Goal: Task Accomplishment & Management: Manage account settings

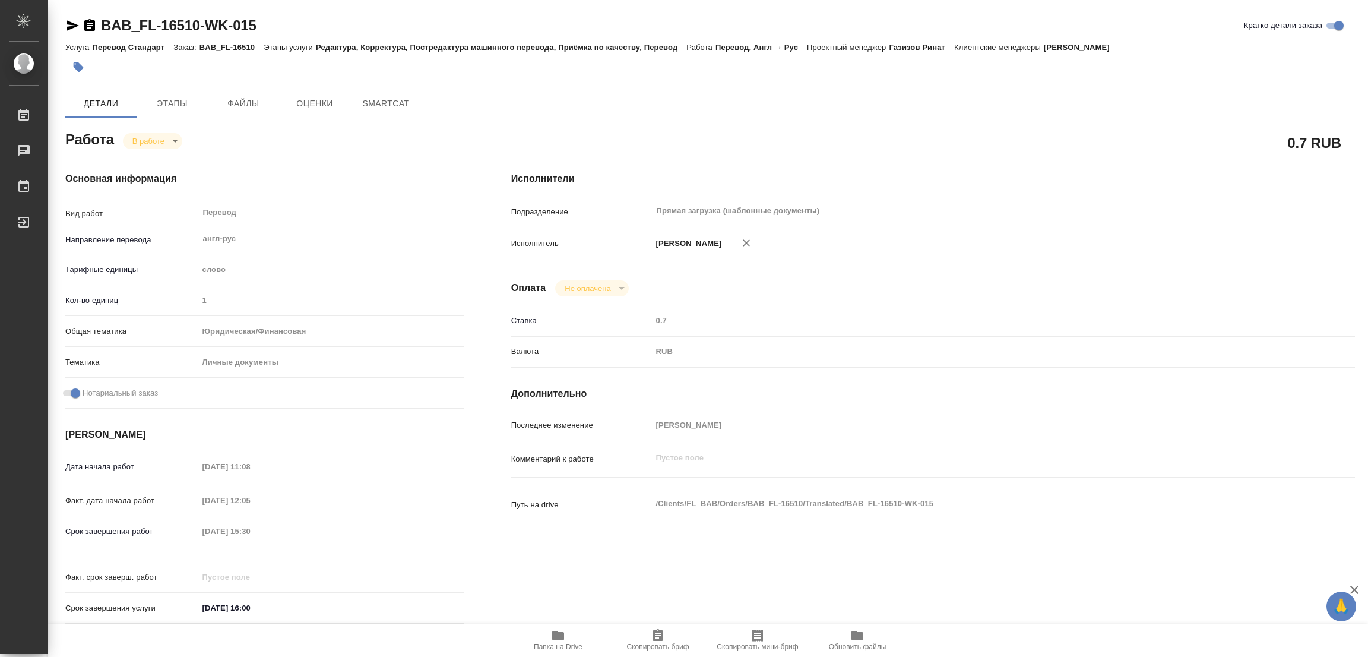
type textarea "x"
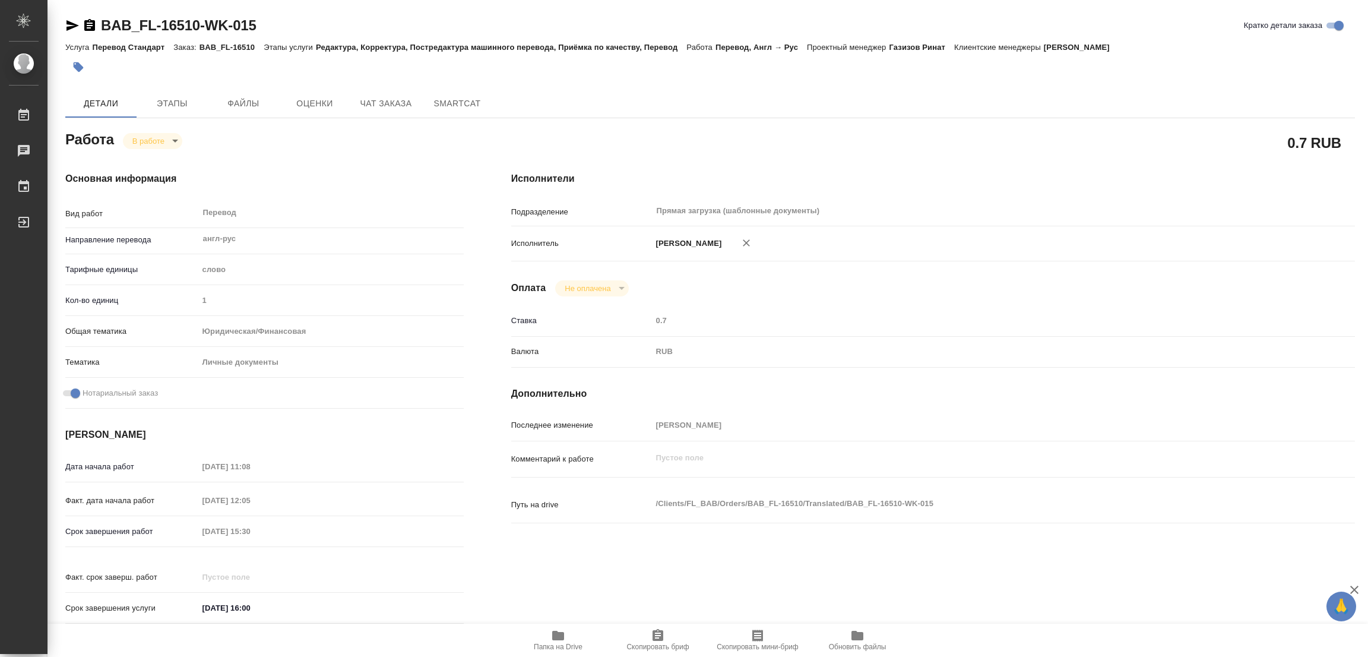
type textarea "x"
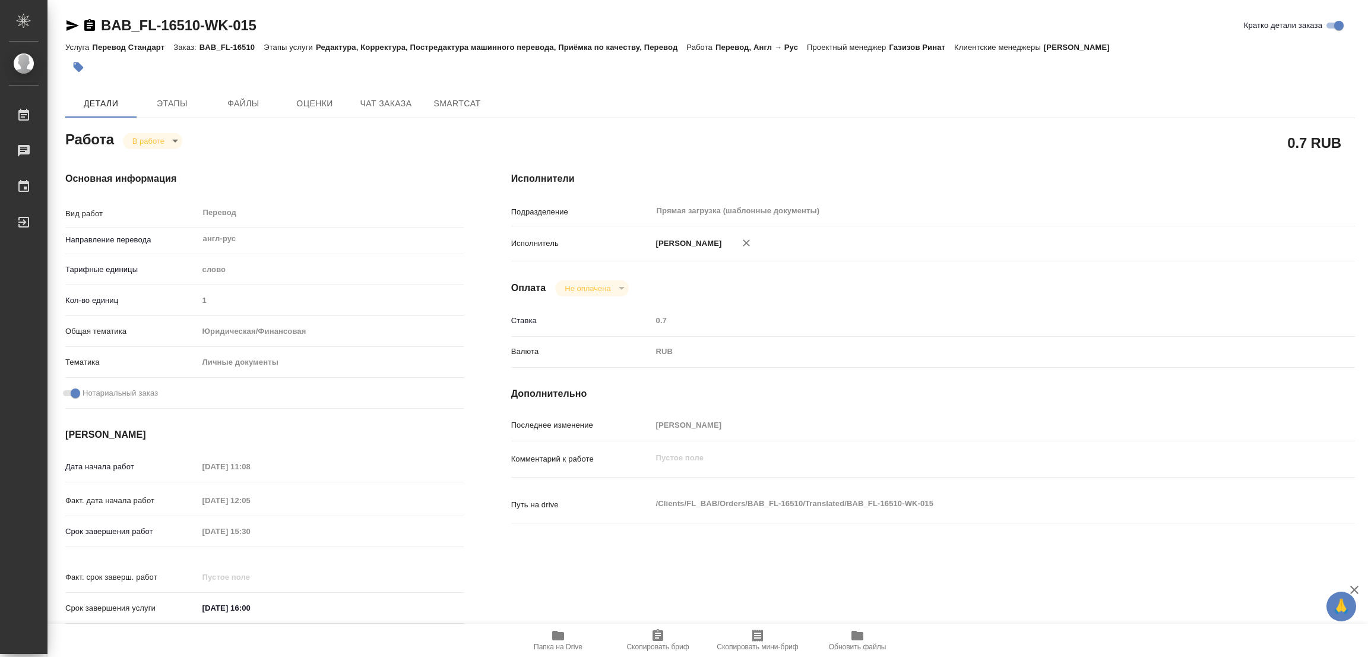
type textarea "x"
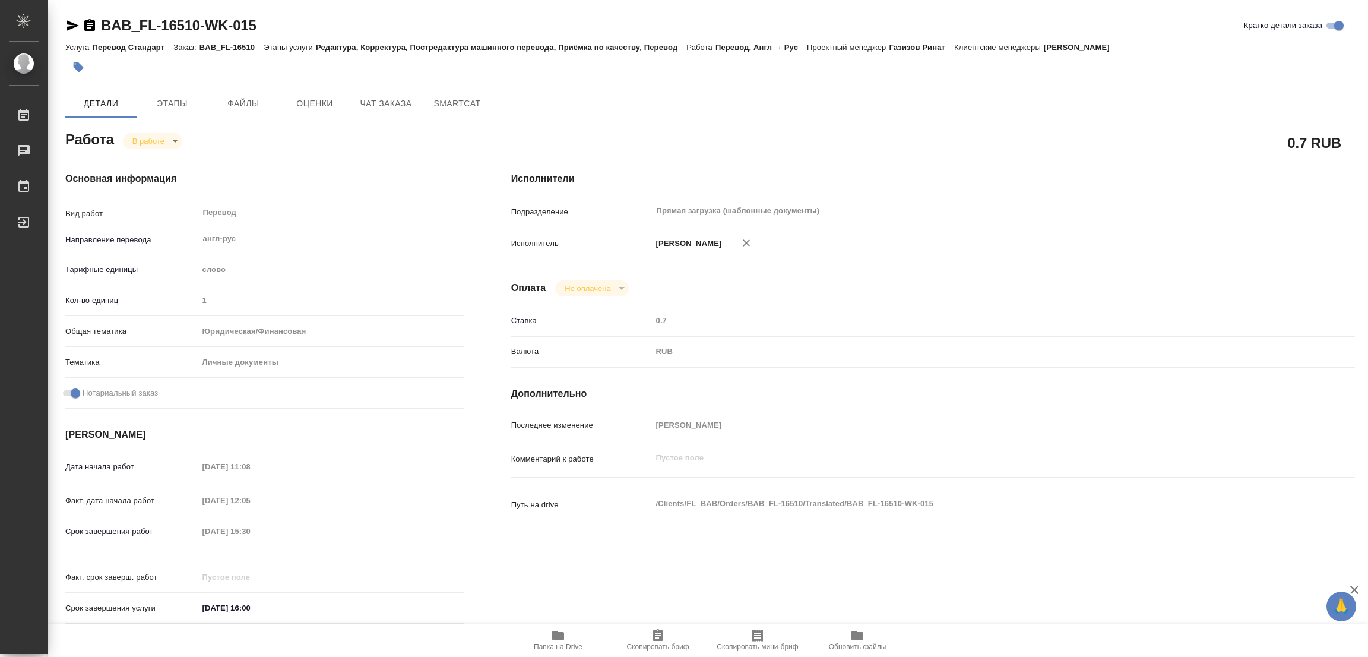
type textarea "x"
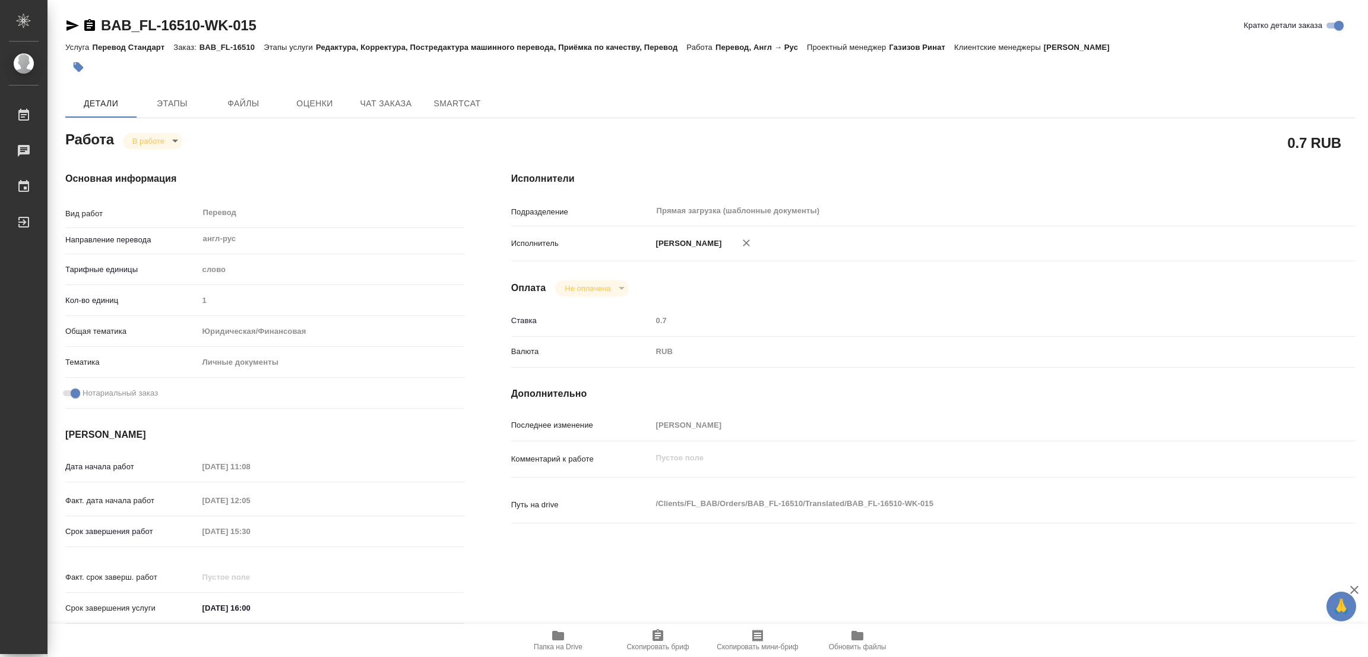
type textarea "x"
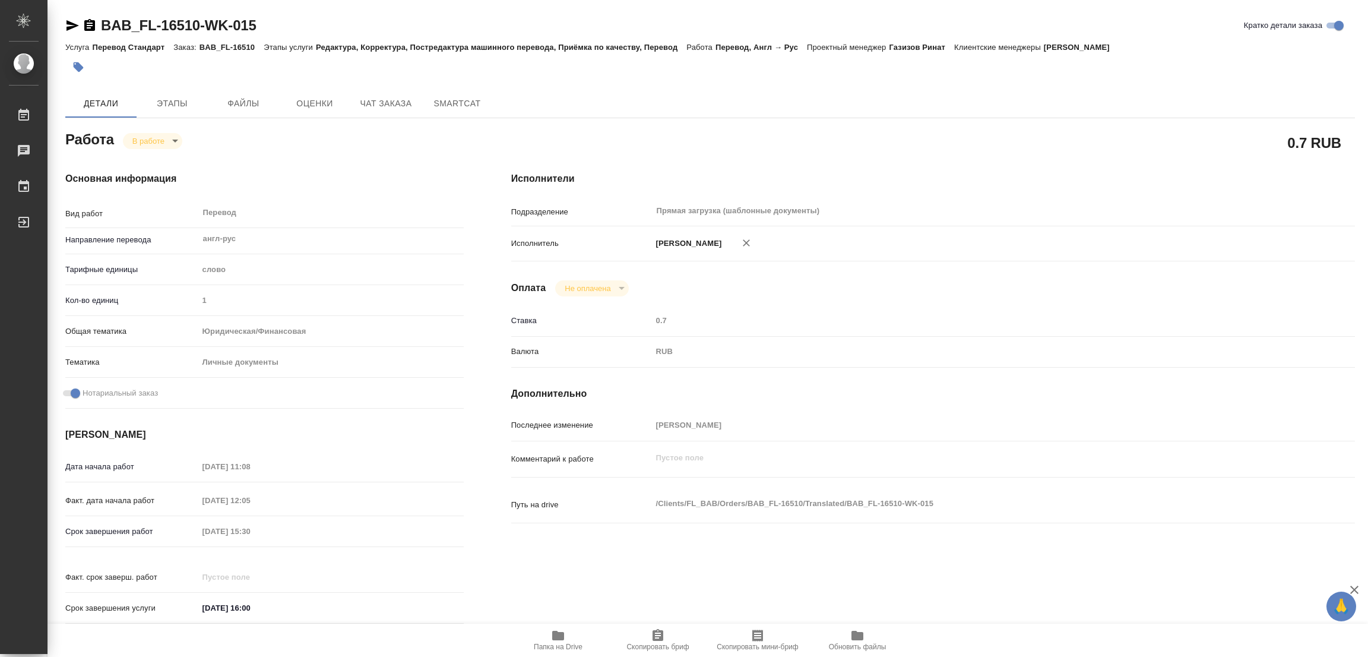
click at [558, 634] on icon "button" at bounding box center [558, 635] width 12 height 9
type textarea "x"
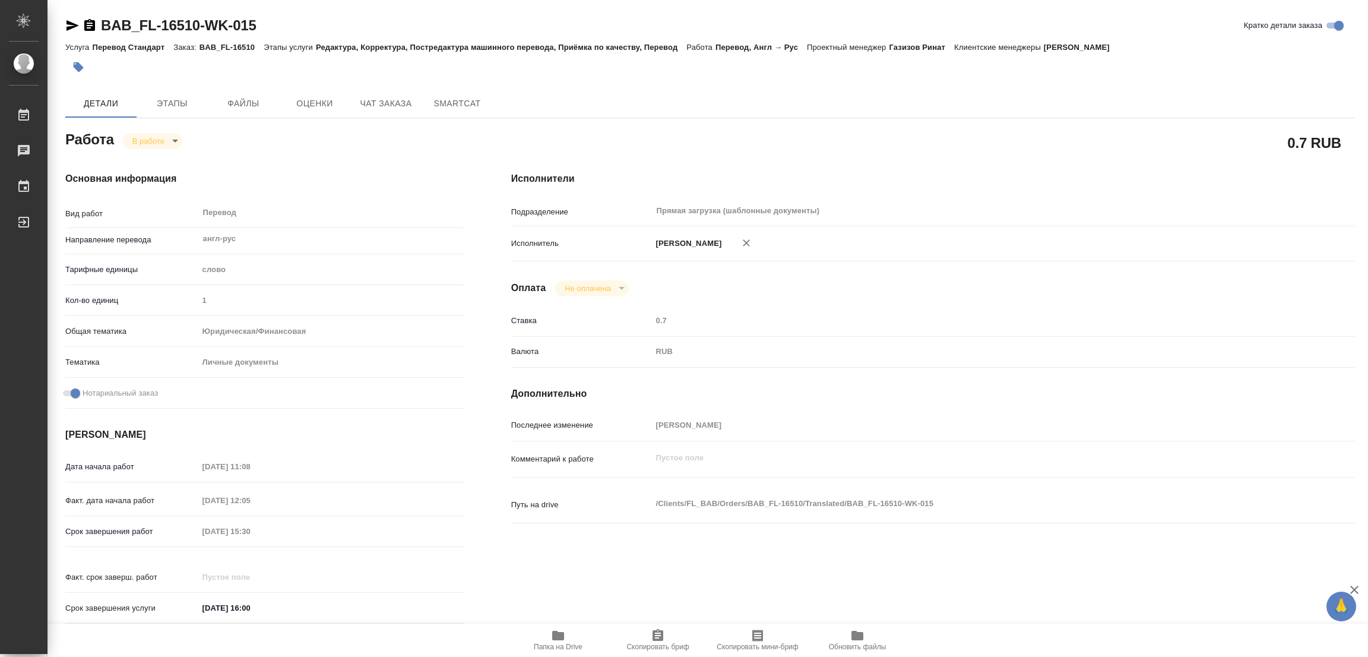
type textarea "x"
click at [170, 103] on span "Этапы" at bounding box center [172, 103] width 57 height 15
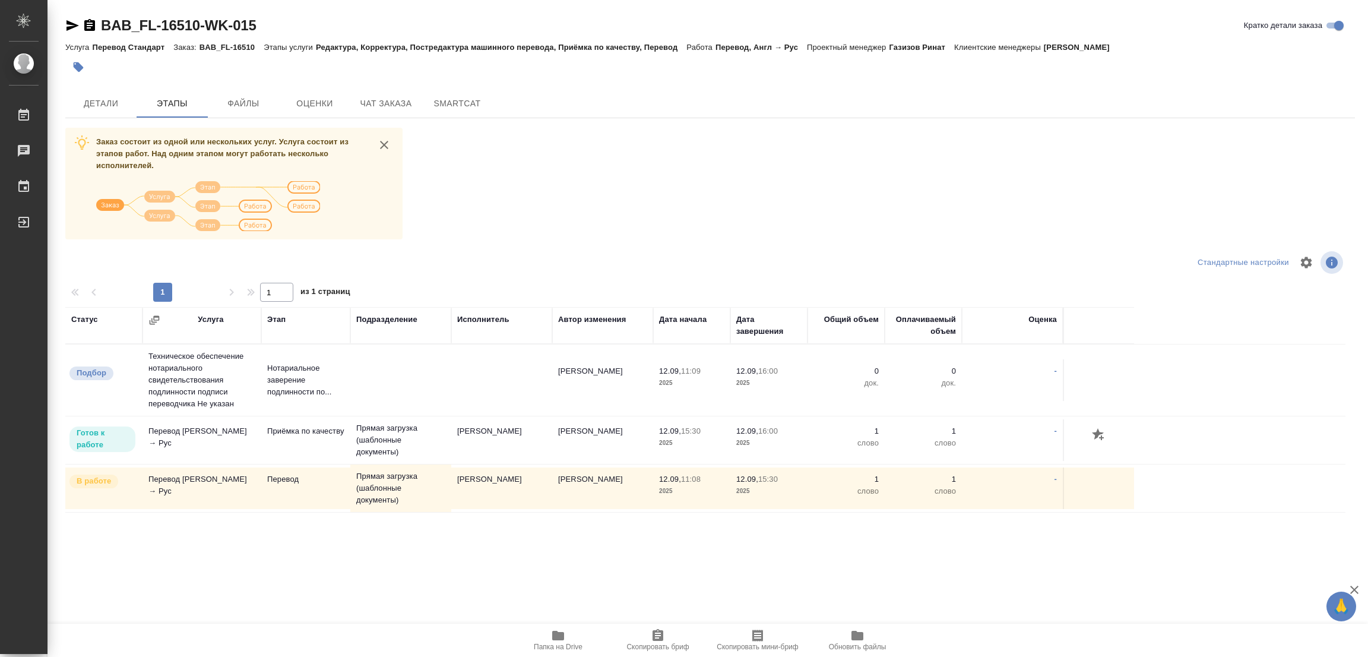
click at [764, 114] on div "Детали Этапы Файлы Оценки Чат заказа SmartCat" at bounding box center [710, 103] width 1290 height 28
click at [97, 101] on span "Детали" at bounding box center [100, 103] width 57 height 15
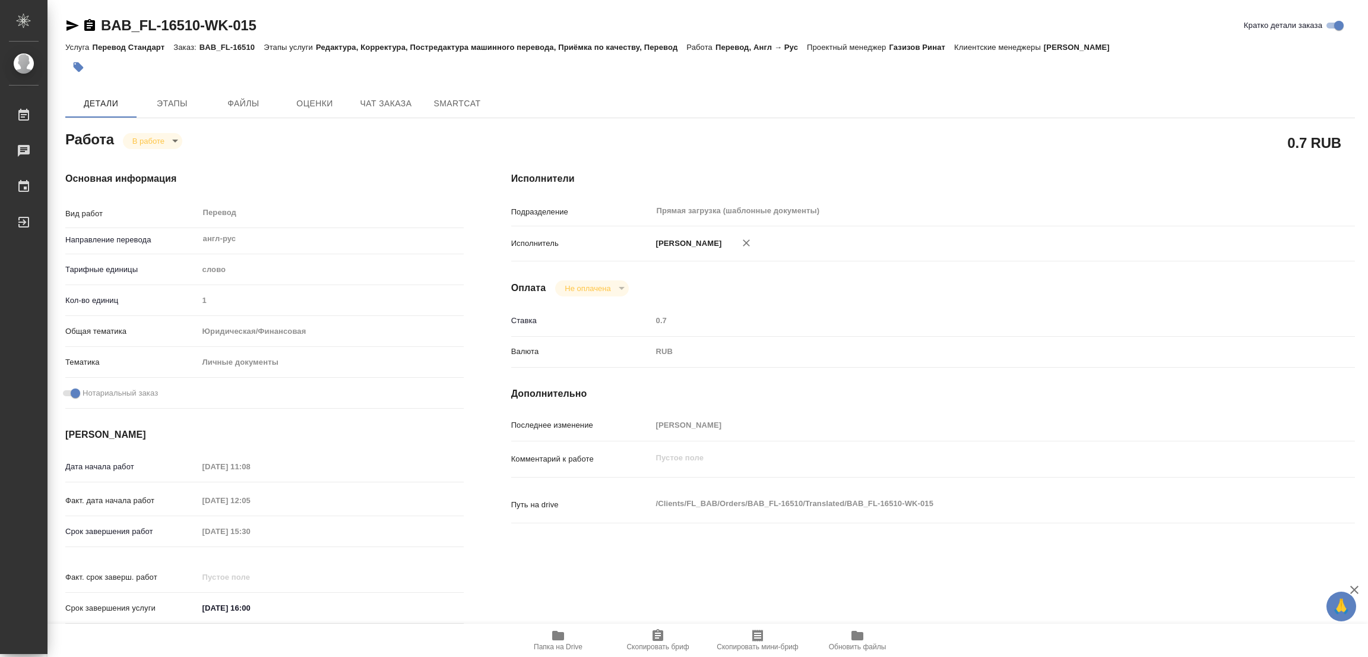
type textarea "x"
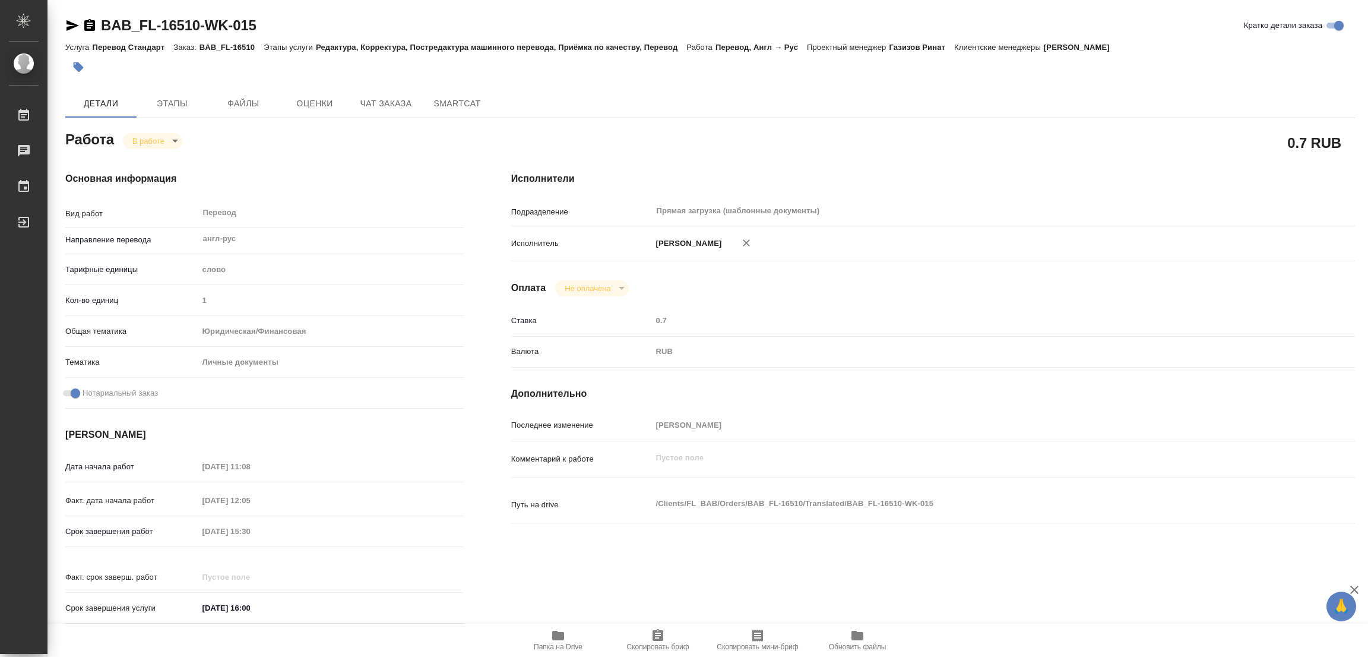
type textarea "x"
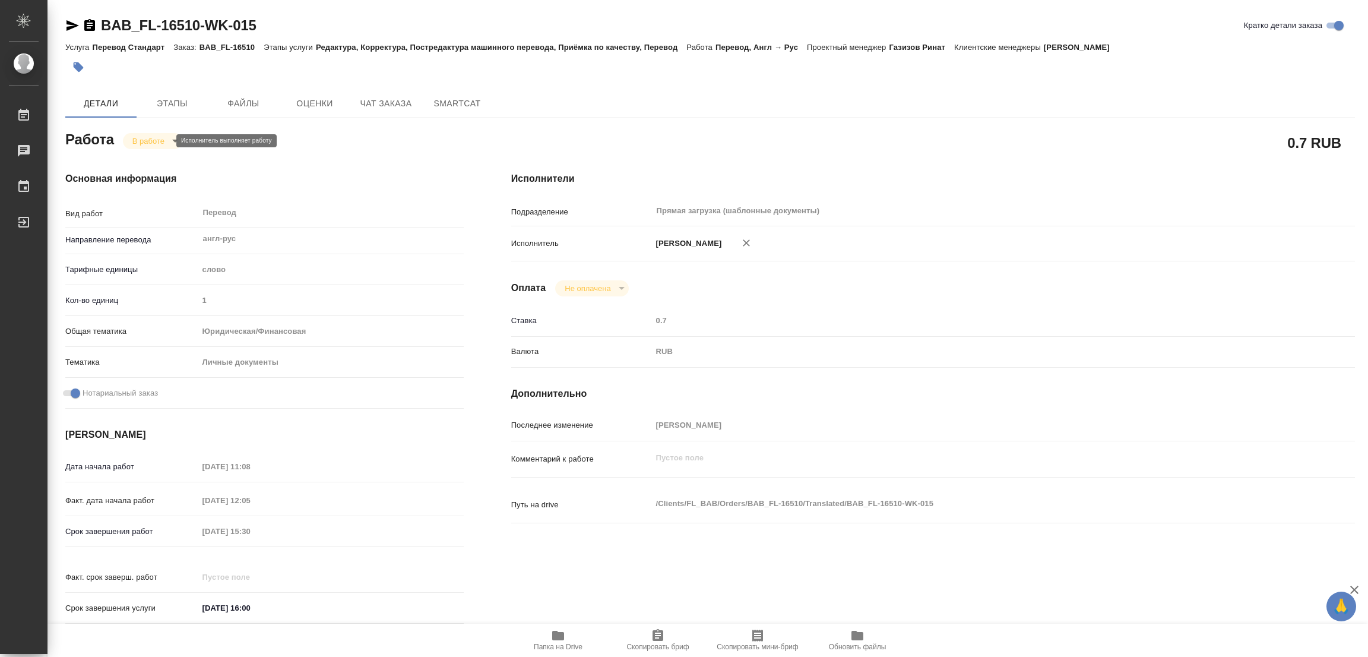
click at [142, 139] on body "🙏 .cls-1 fill:#fff; AWATERA Popova Galina Работы 0 Чаты График Выйти BAB_FL-165…" at bounding box center [684, 328] width 1368 height 657
type textarea "x"
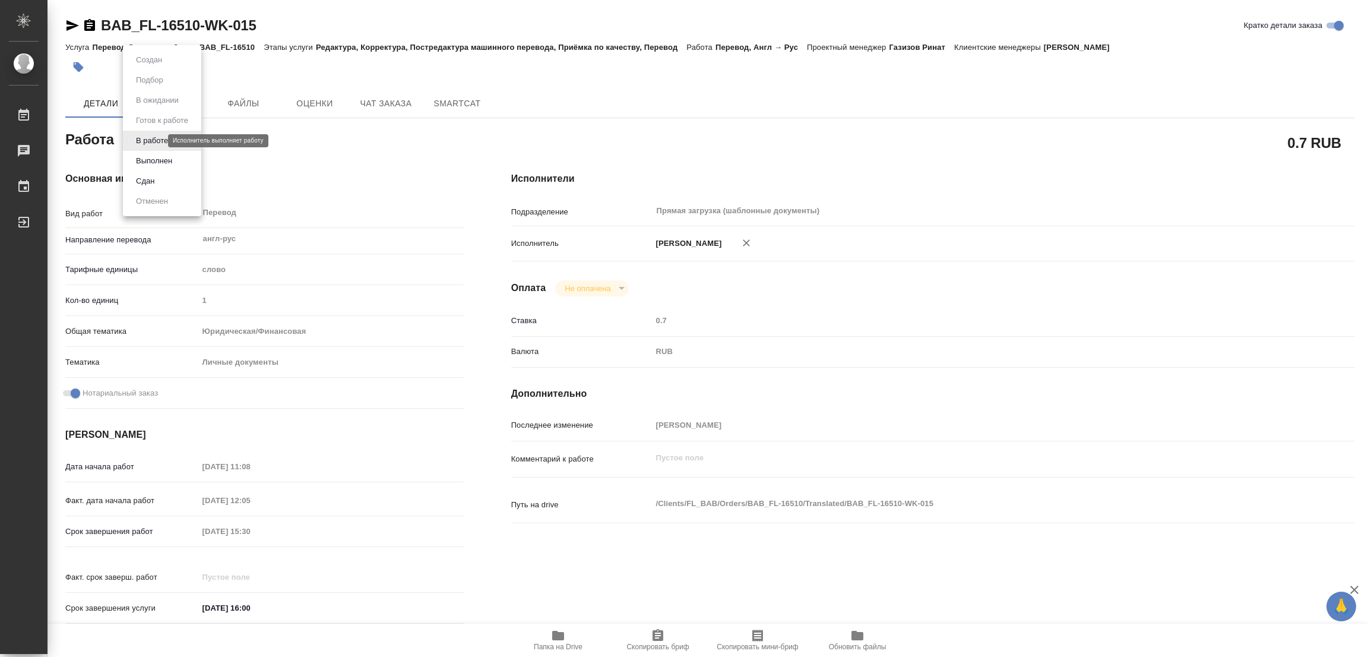
type textarea "x"
click at [138, 157] on button "Выполнен" at bounding box center [153, 160] width 43 height 13
click at [76, 65] on icon "button" at bounding box center [79, 67] width 10 height 10
type textarea "x"
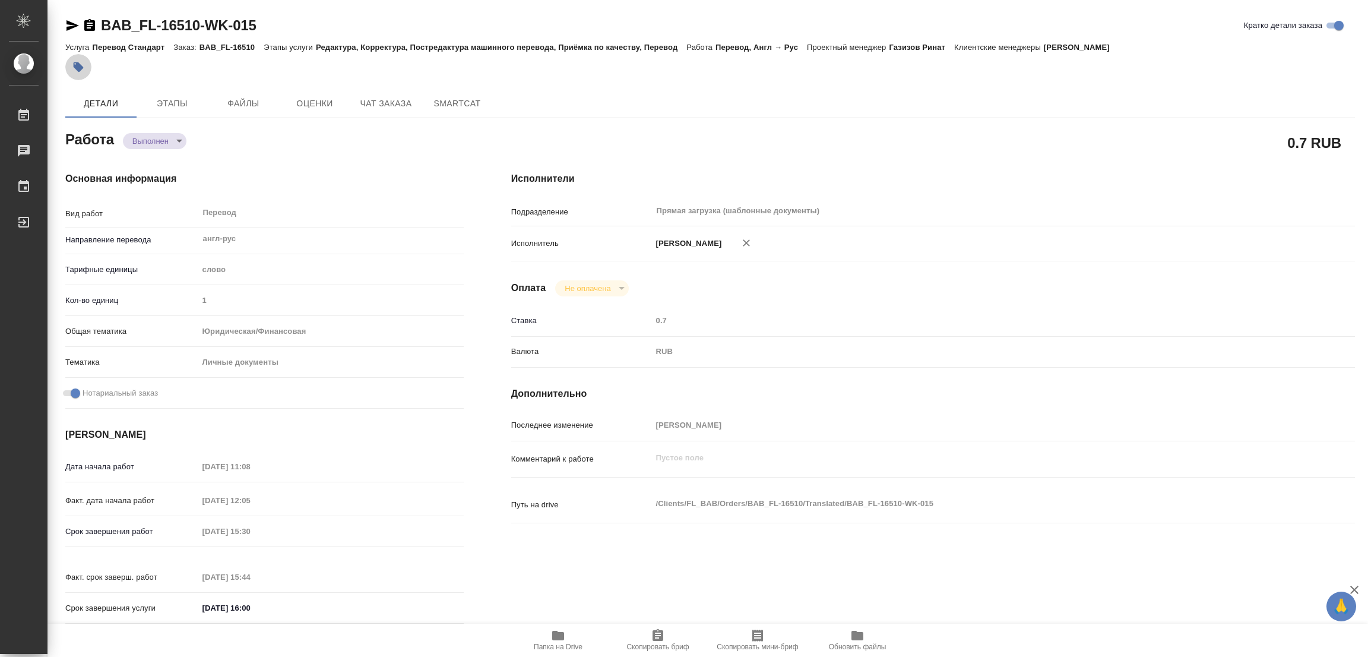
type textarea "x"
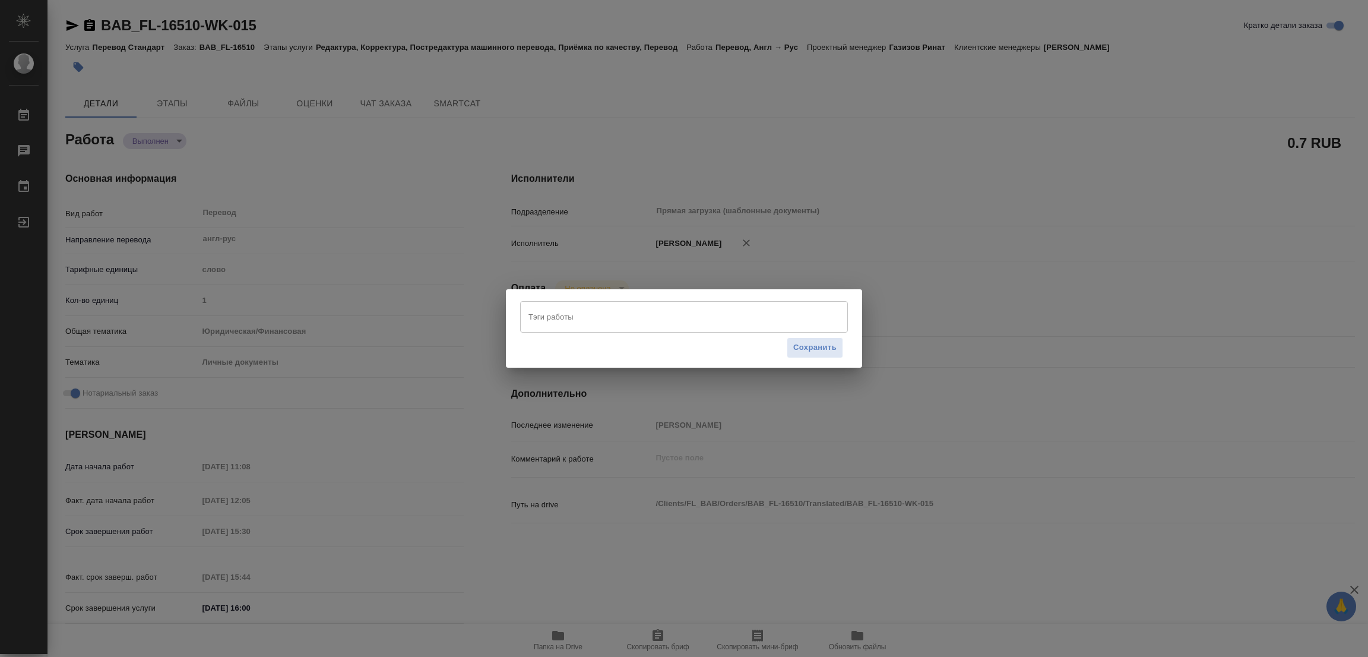
type textarea "x"
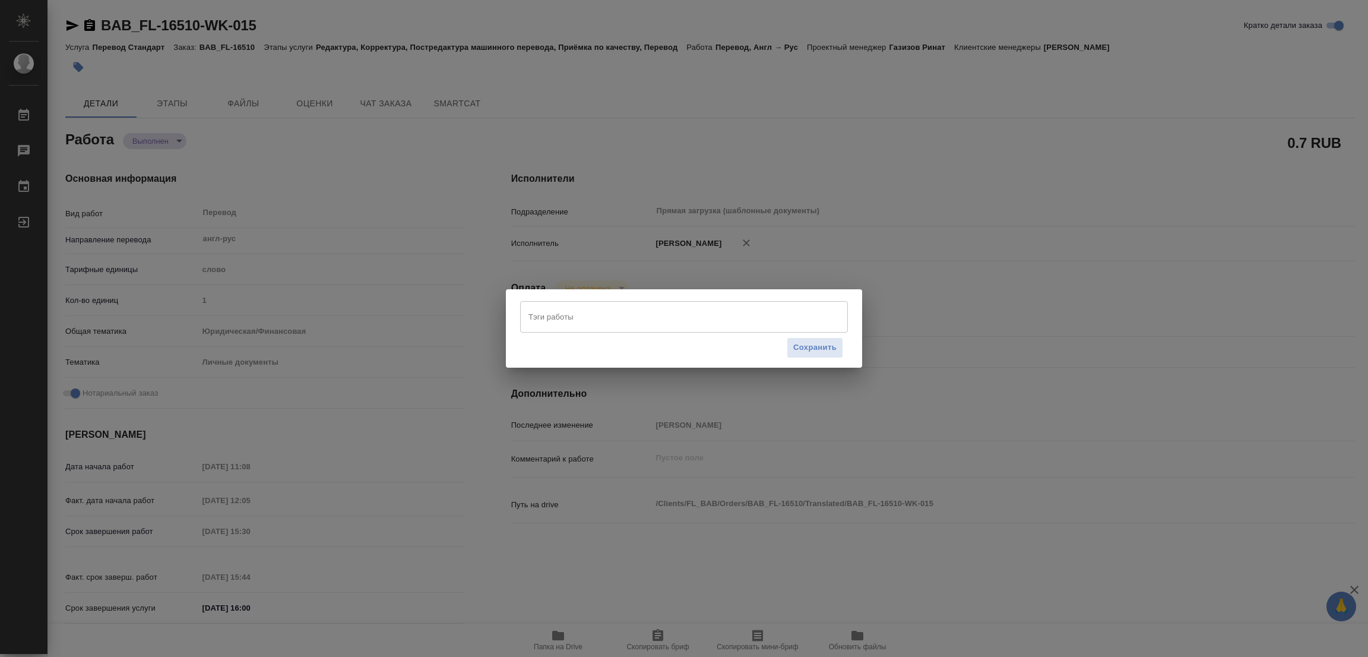
type textarea "x"
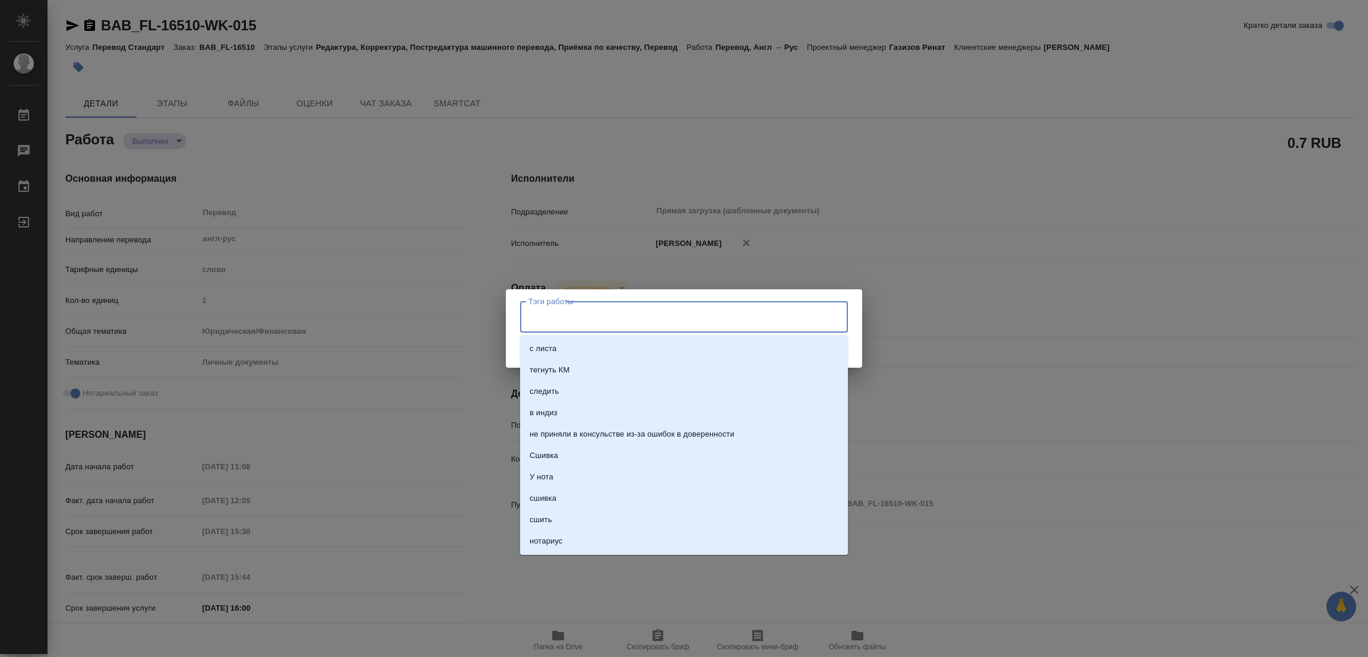
click at [543, 315] on input "Тэги работы" at bounding box center [672, 316] width 294 height 20
type input "стат: 702"
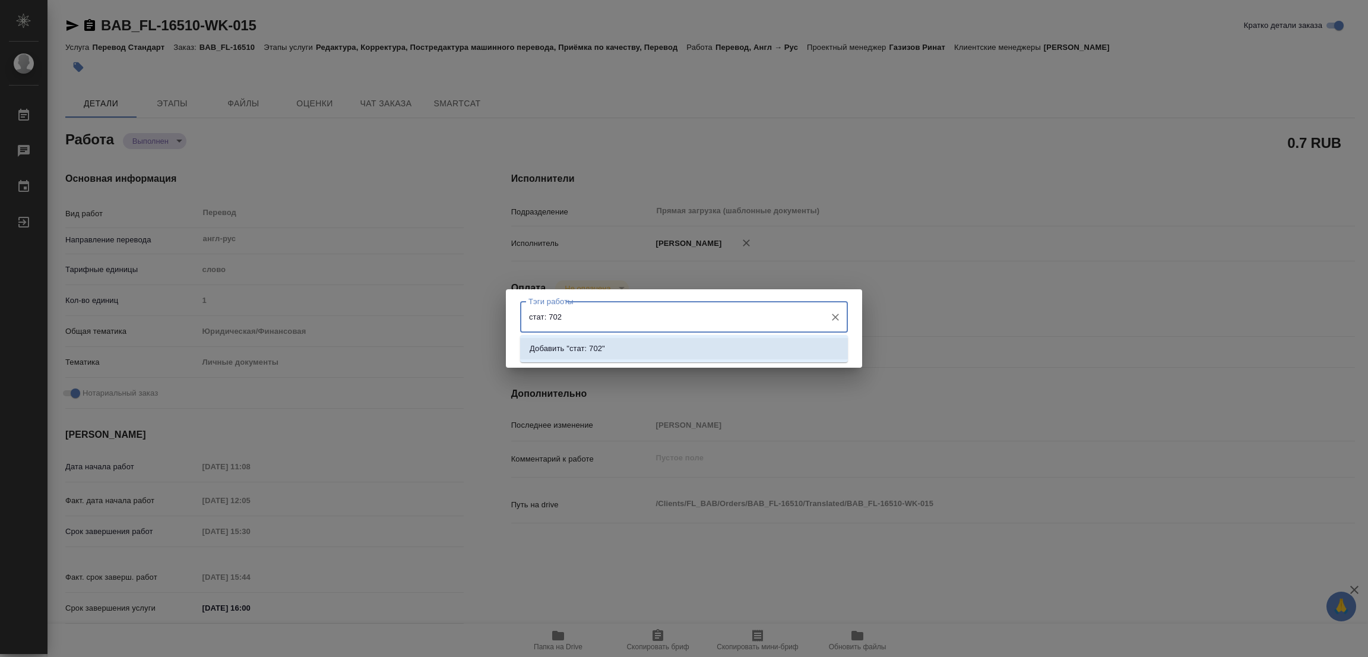
click at [582, 345] on p "Добавить "стат: 702"" at bounding box center [567, 349] width 75 height 12
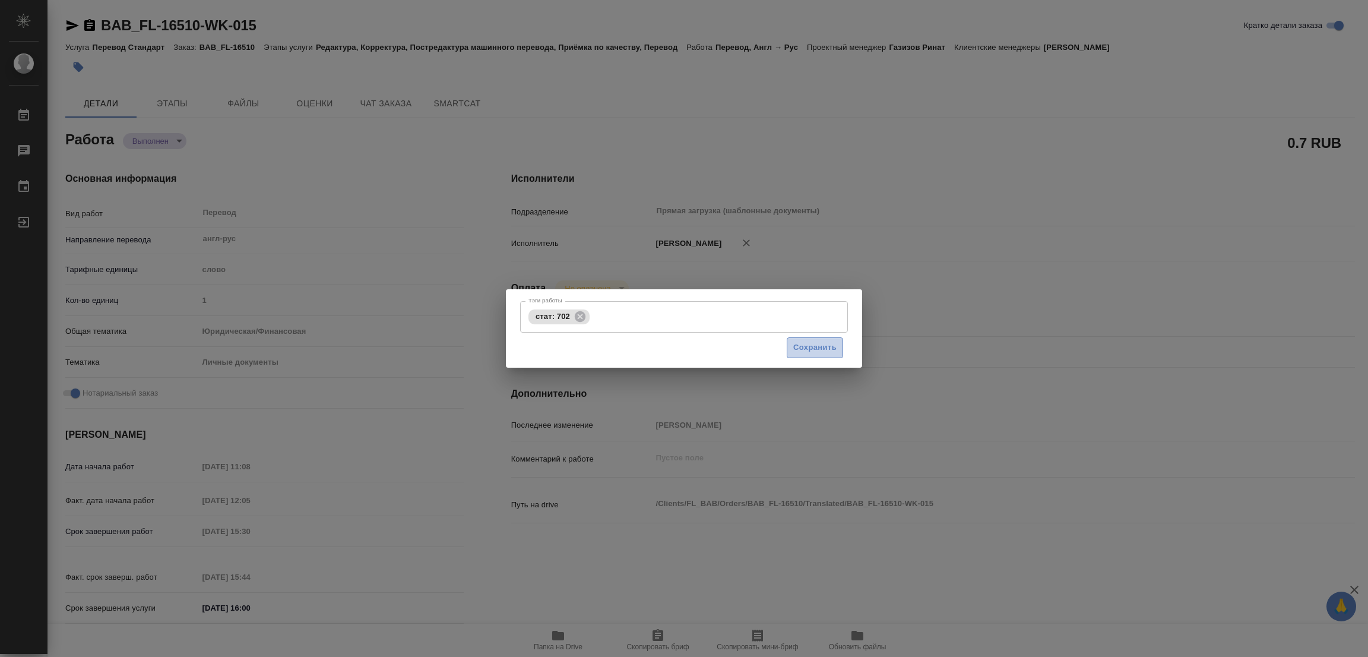
click at [816, 344] on span "Сохранить" at bounding box center [814, 348] width 43 height 14
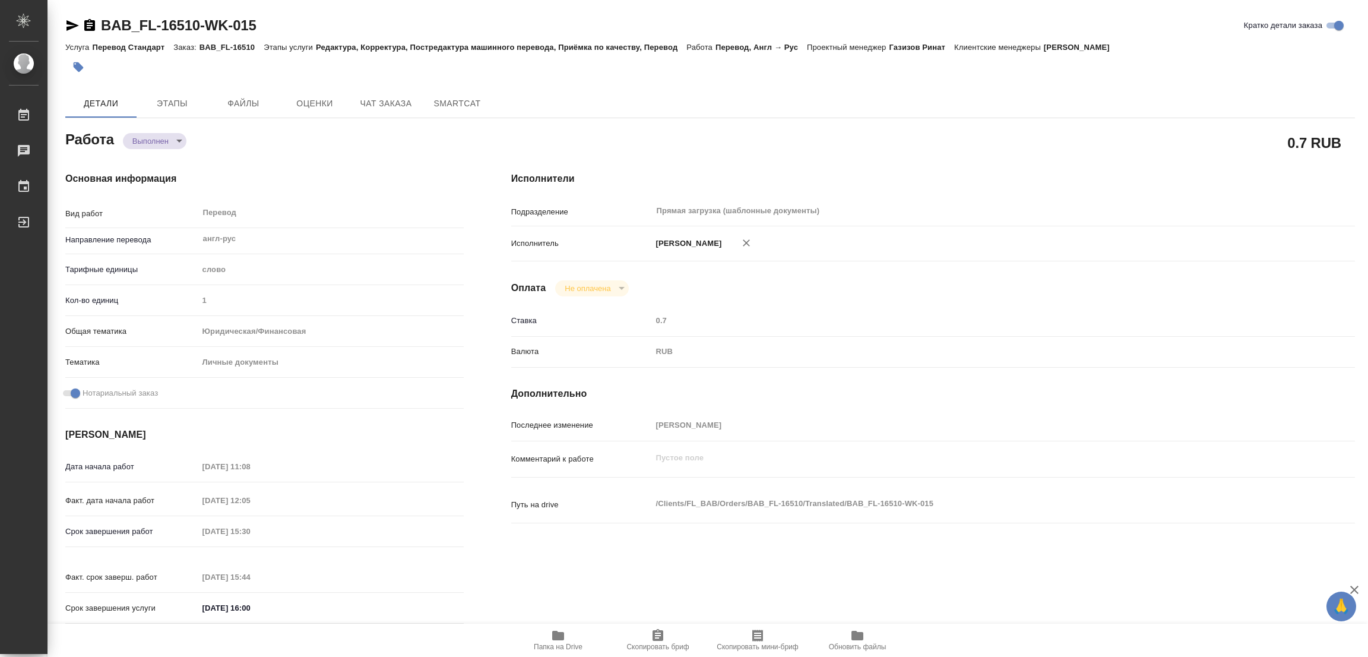
type input "completed"
type textarea "Перевод"
type textarea "x"
type input "англ-рус"
type input "5a8b1489cc6b4906c91bfd90"
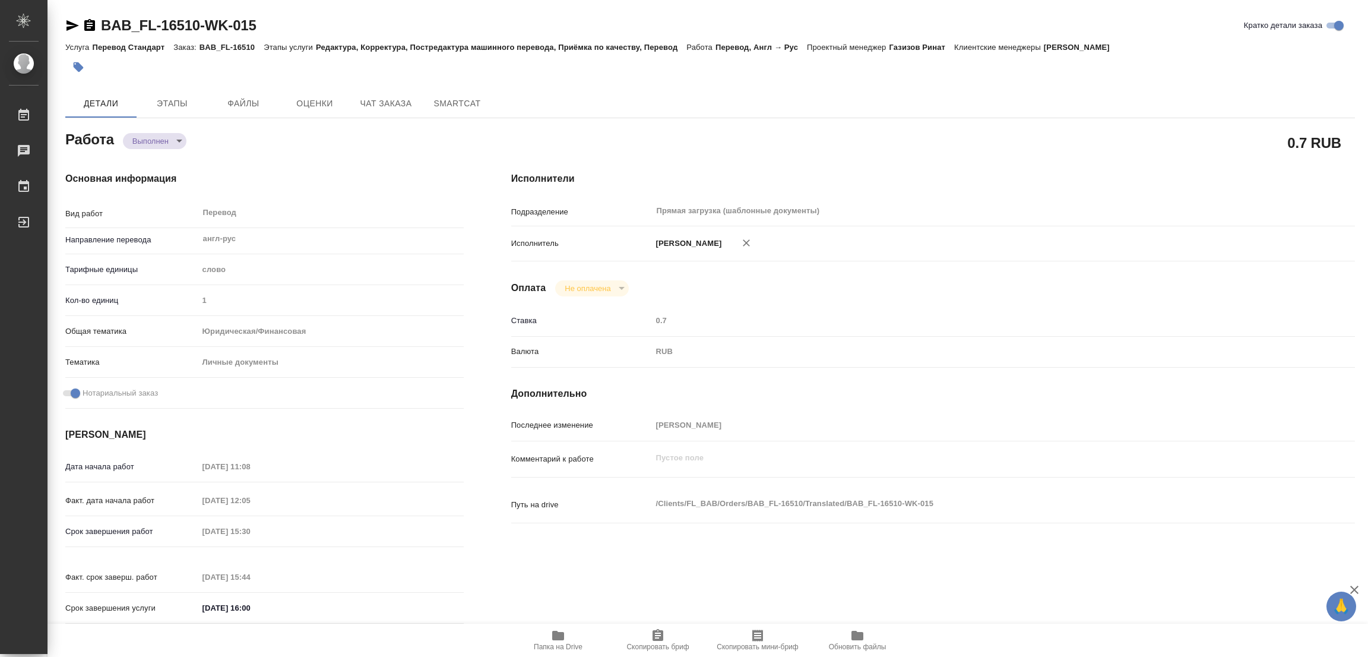
type input "1"
type input "yr-fn"
type input "5a8b8b956a9677013d343cfe"
checkbox input "true"
type input "12.09.2025 11:08"
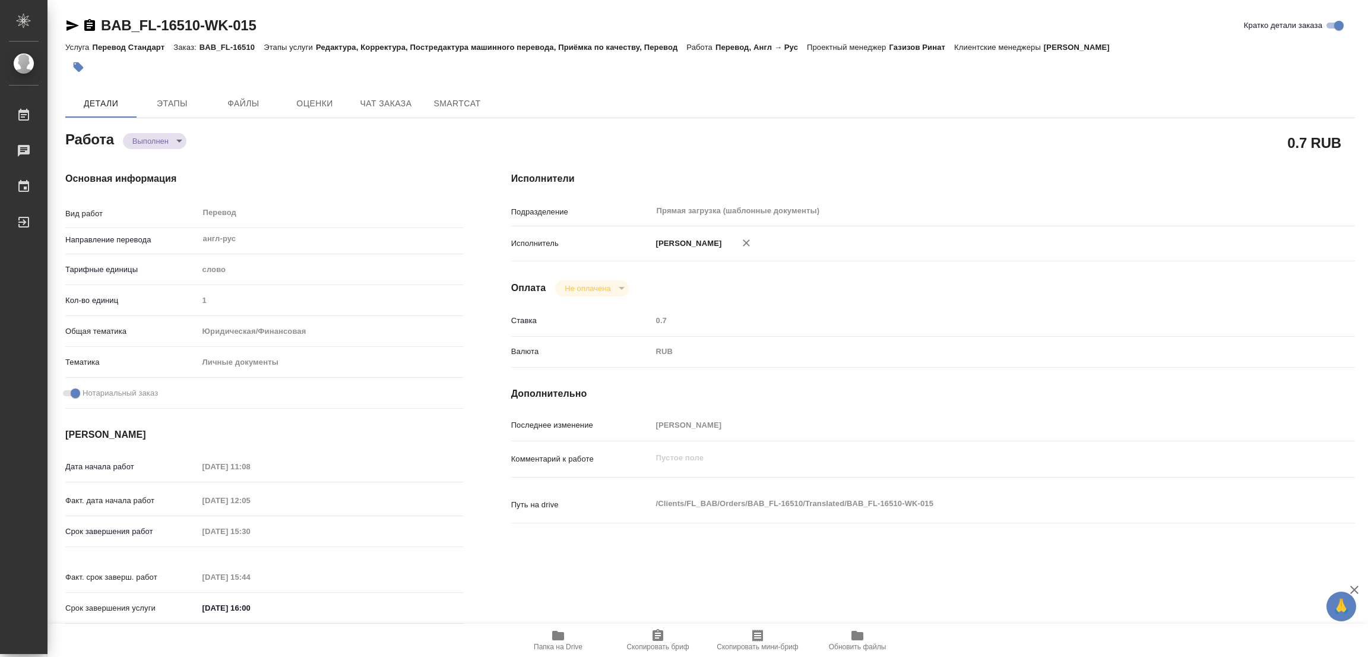
type input "12.09.2025 12:05"
type input "12.09.2025 15:30"
type input "12.09.2025 15:44"
type input "12.09.2025 16:00"
type input "Прямая загрузка (шаблонные документы)"
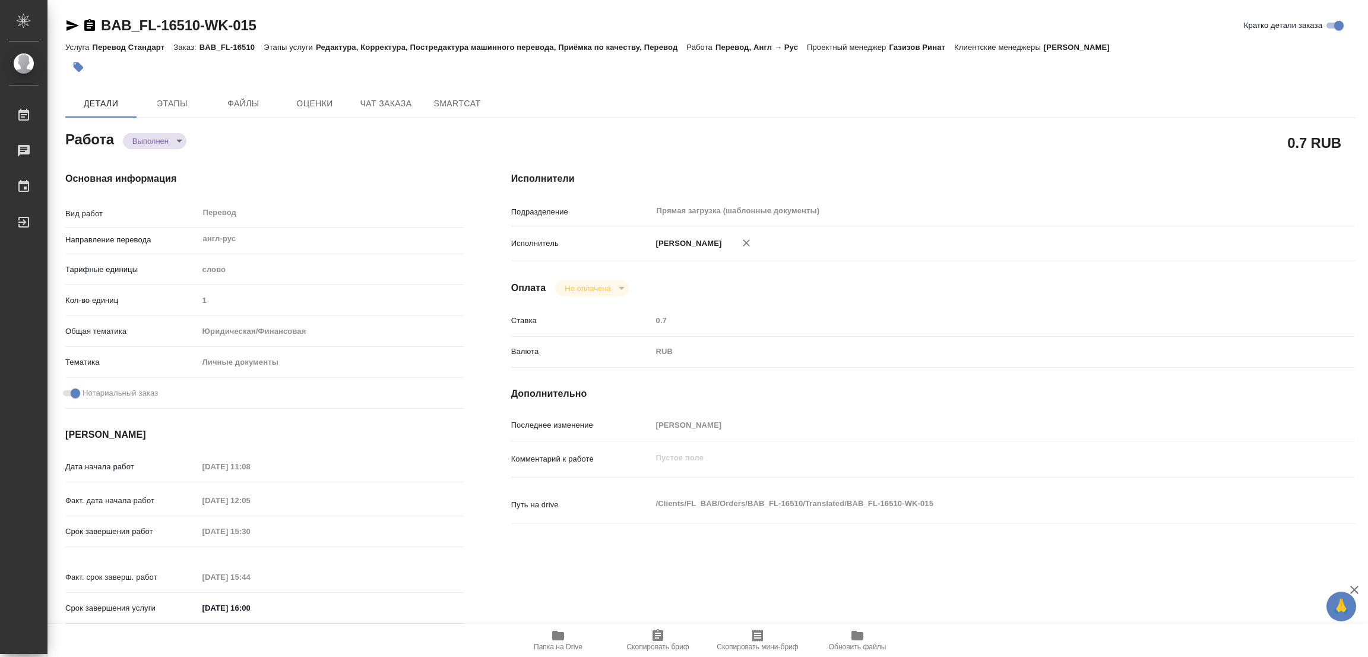
type input "notPayed"
type input "0.7"
type input "RUB"
type input "[PERSON_NAME]"
type textarea "x"
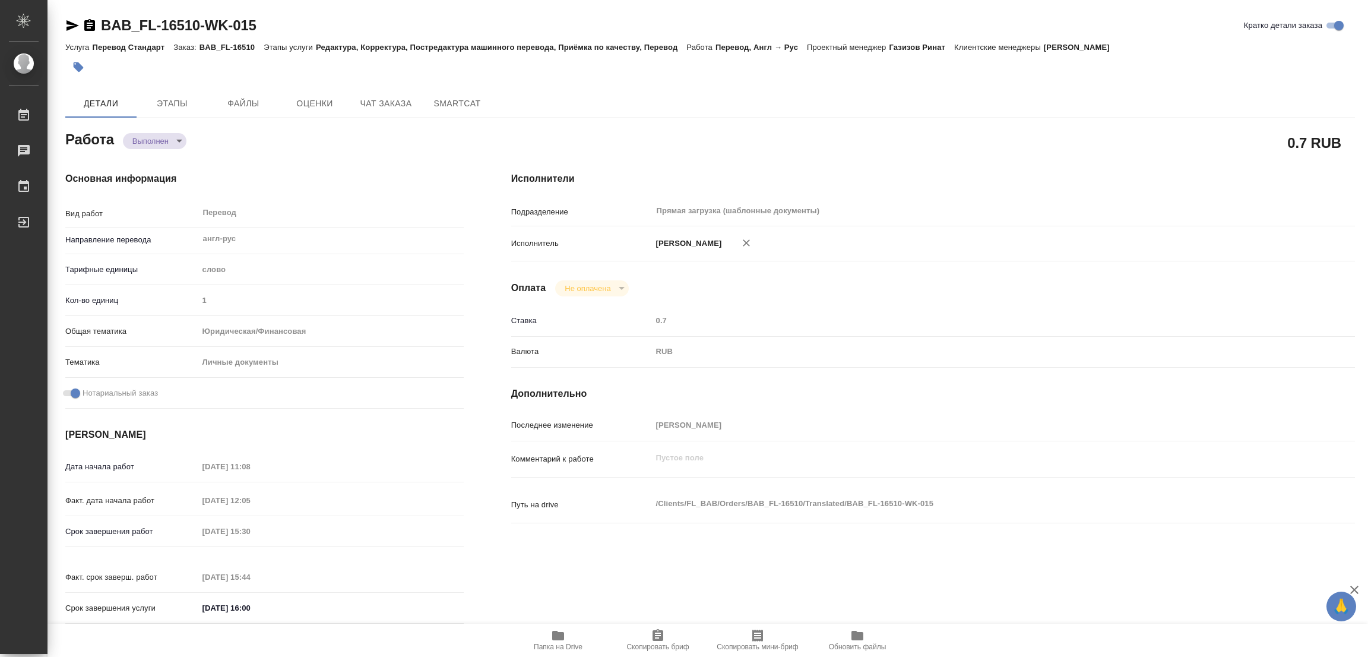
type textarea "/Clients/FL_BAB/Orders/BAB_FL-16510/Translated/BAB_FL-16510-WK-015"
type textarea "x"
type input "BAB_FL-16510"
type input "Перевод Стандарт"
type input "Редактура, Корректура, Постредактура машинного перевода, Приёмка по качеству, П…"
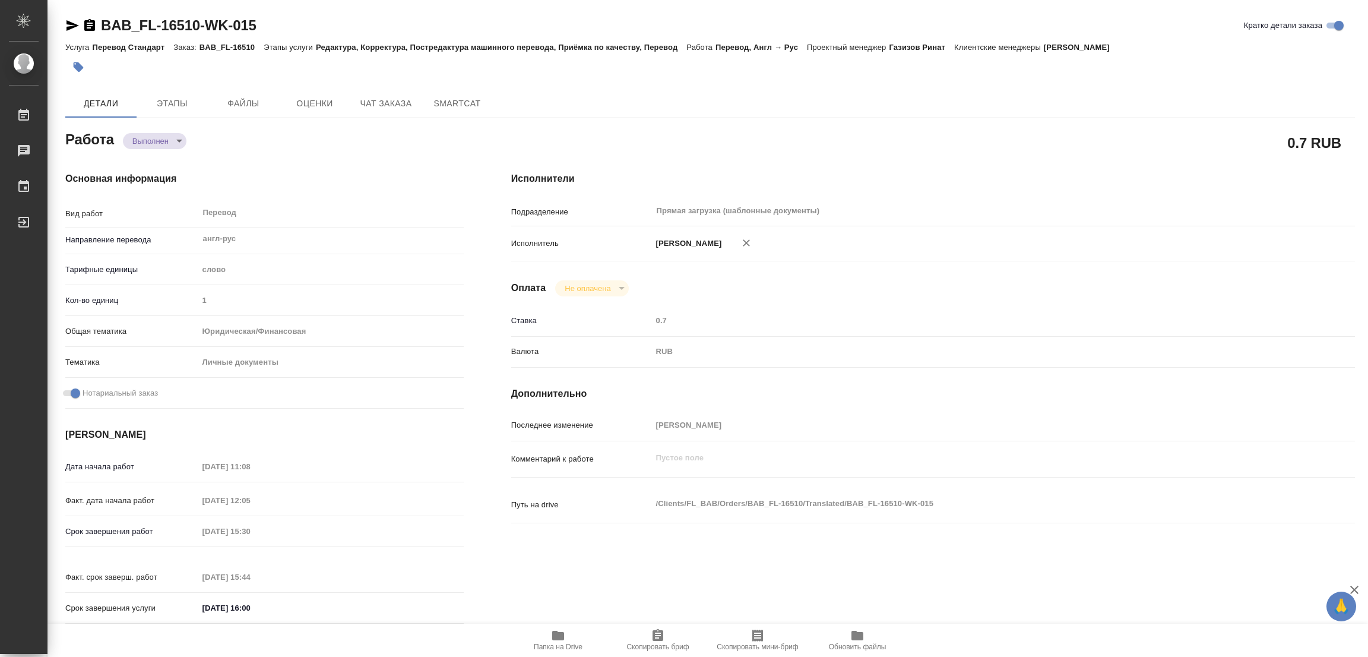
type input "[PERSON_NAME]"
type input "/Clients/FL_BAB/Orders/BAB_FL-16510"
type textarea "x"
type textarea "1) папс англ-рус 2) свидетельство англ-рус"
type textarea "x"
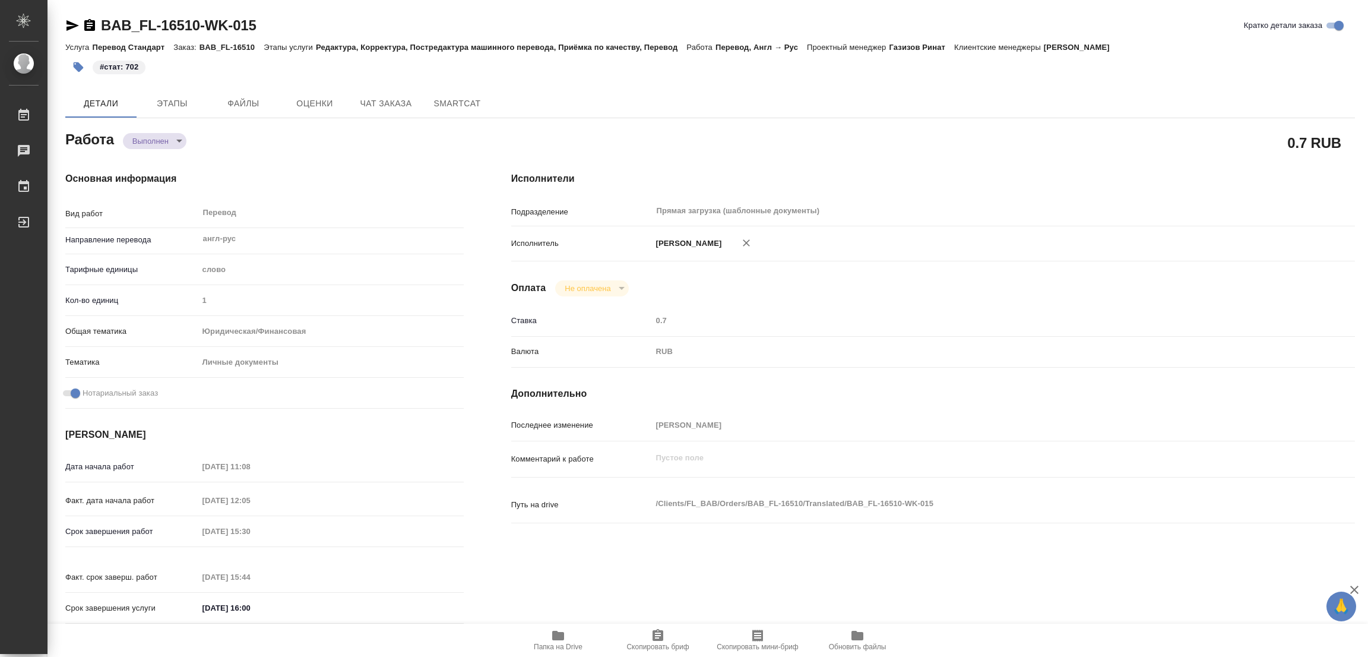
type textarea "x"
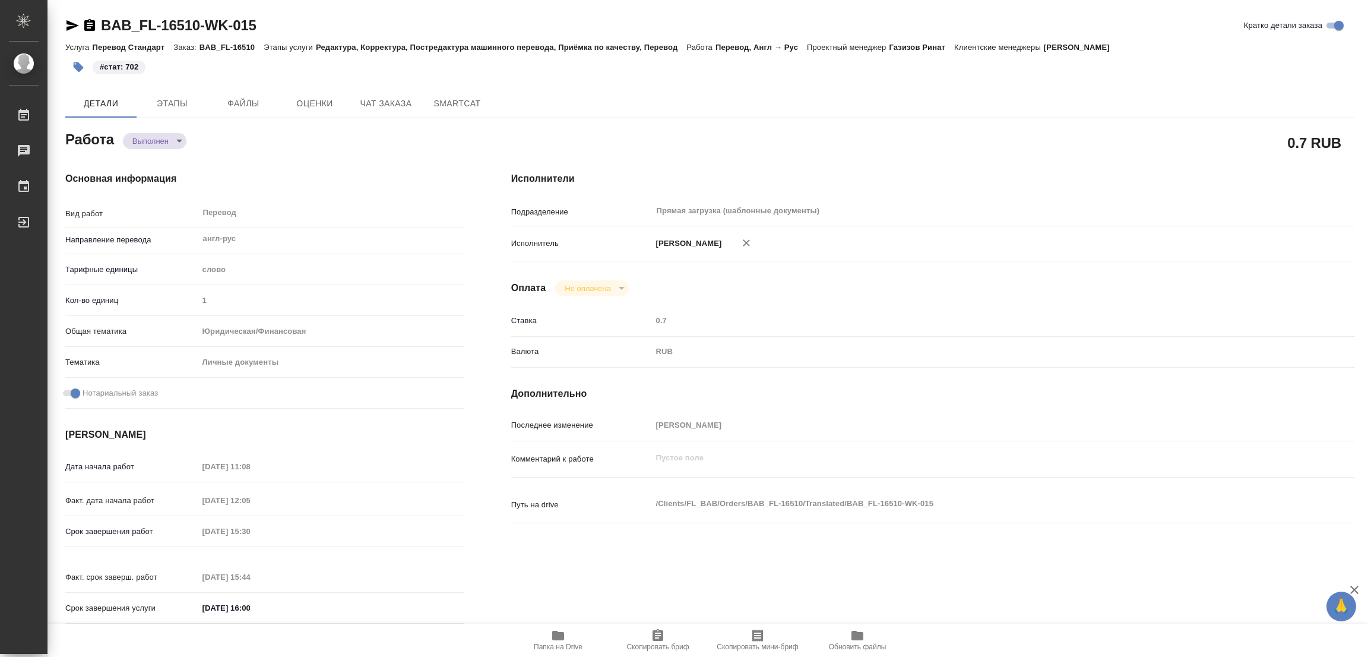
click at [922, 300] on div "Исполнители Подразделение Прямая загрузка (шаблонные документы) ​ Исполнитель П…" at bounding box center [932, 401] width 891 height 507
type textarea "x"
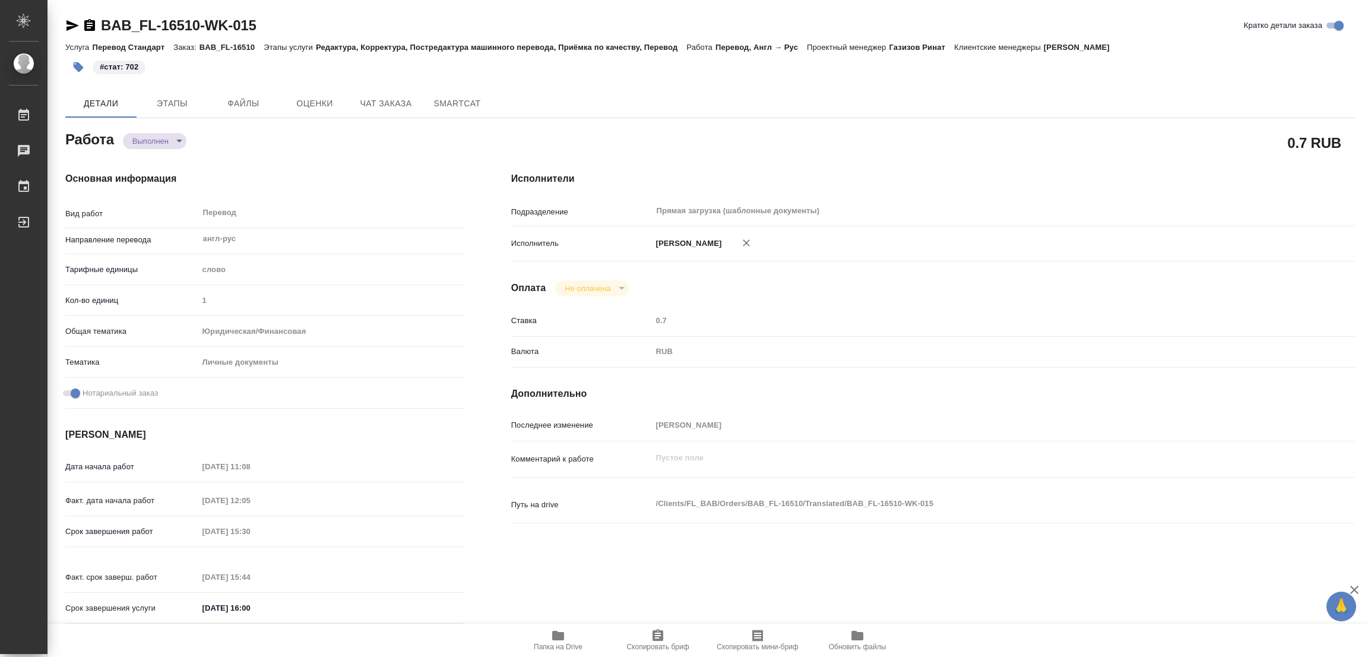
type textarea "x"
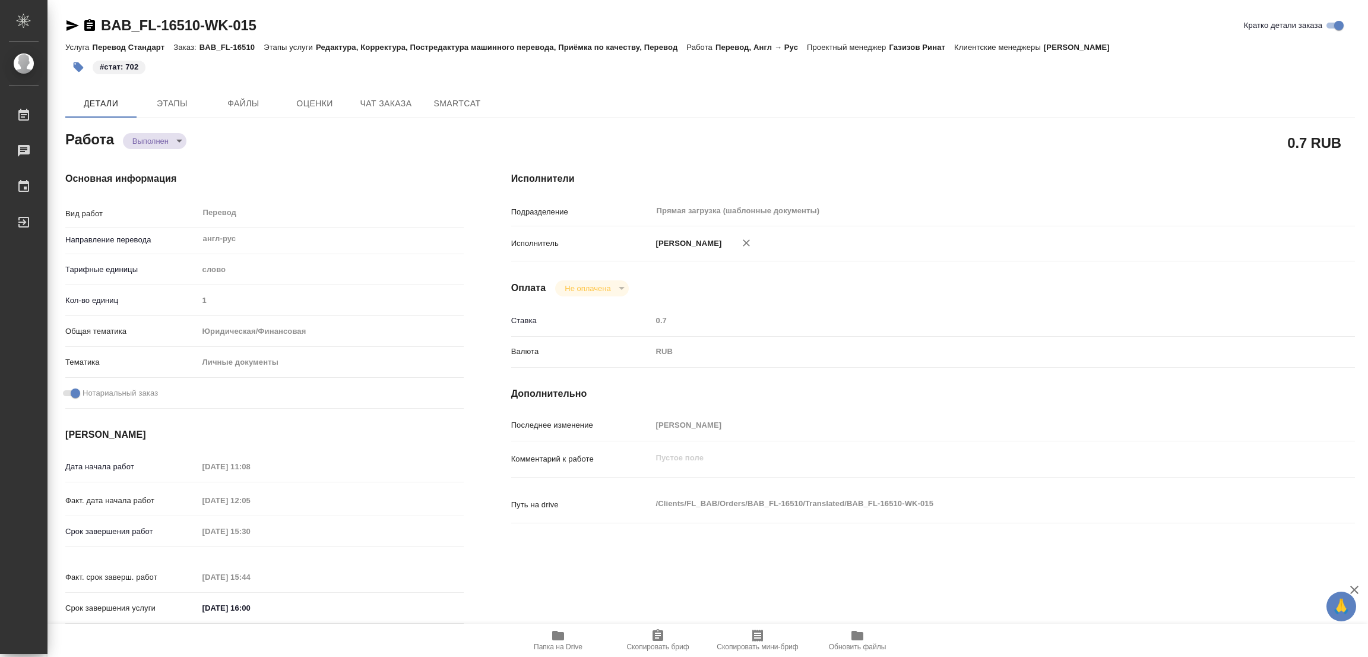
type textarea "x"
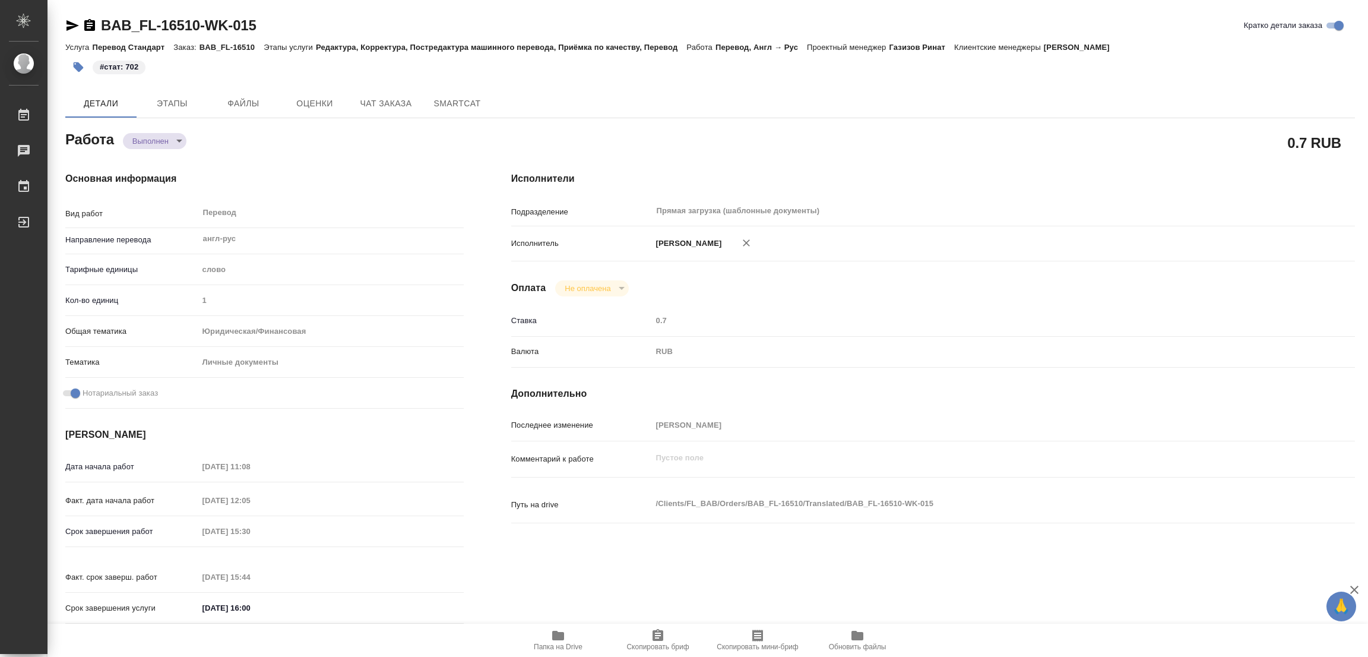
type textarea "x"
click at [458, 21] on div "BAB_FL-16510-WK-015 Кратко детали заказа" at bounding box center [710, 25] width 1290 height 19
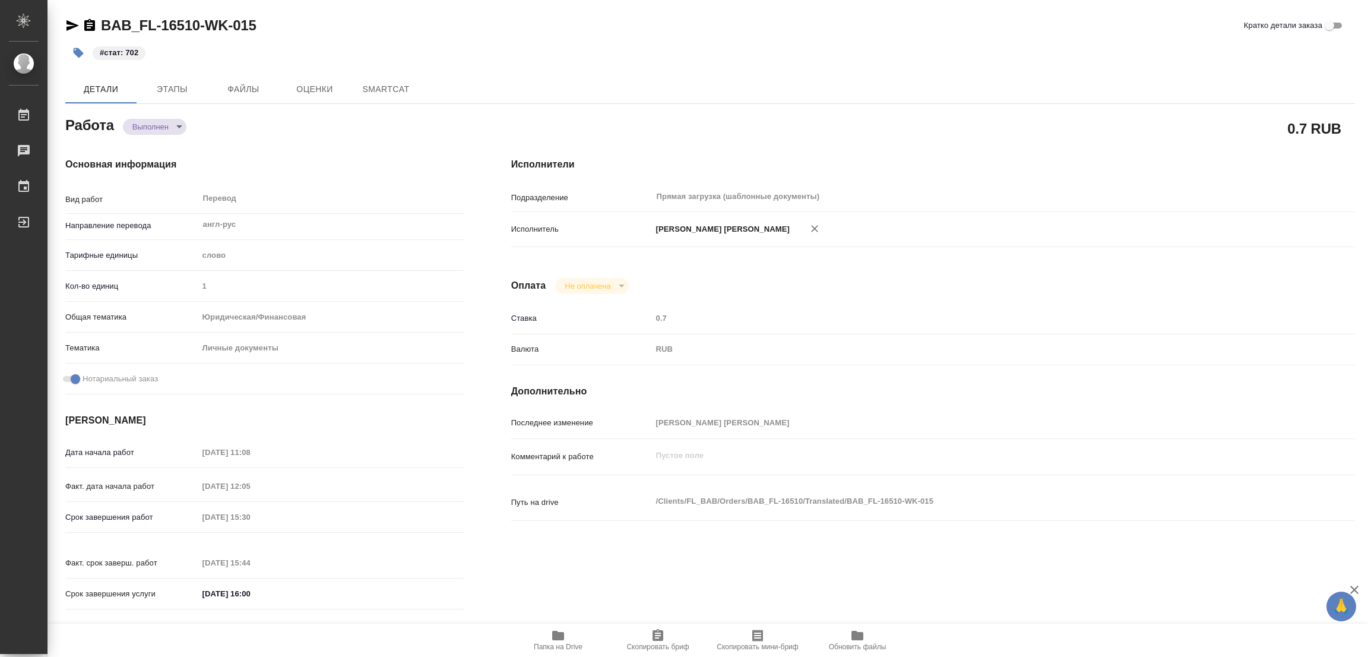
type textarea "x"
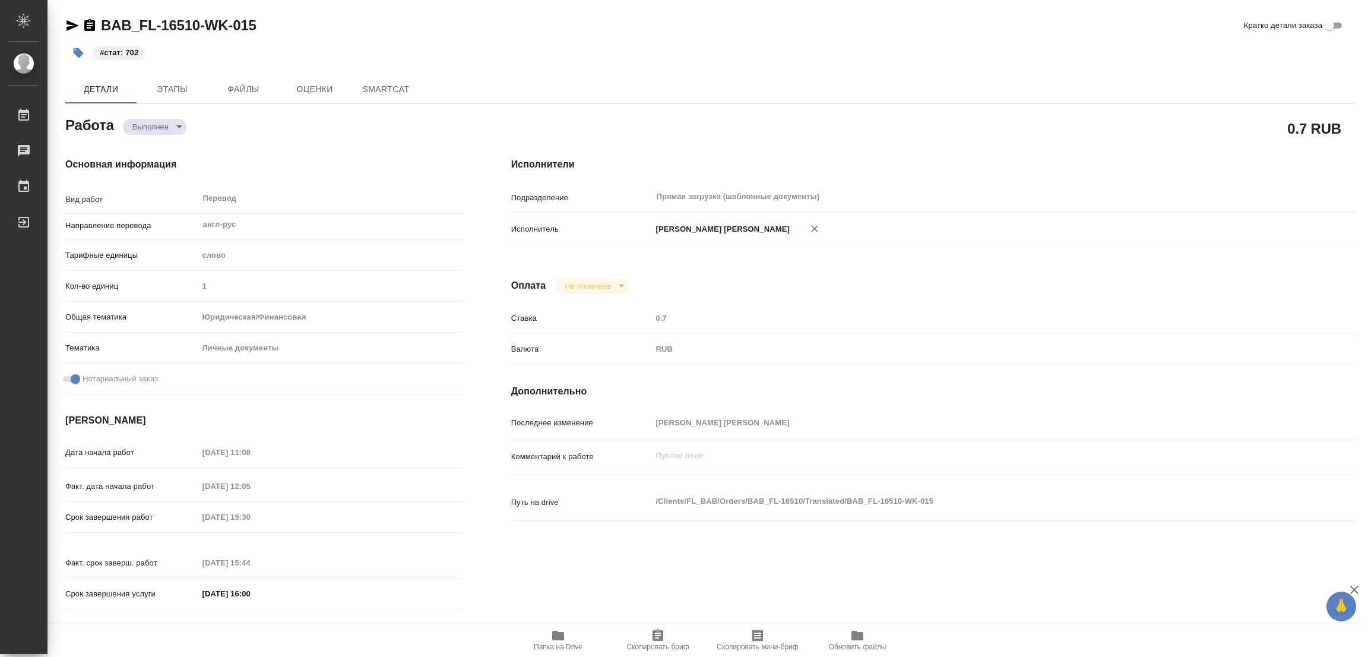
type textarea "x"
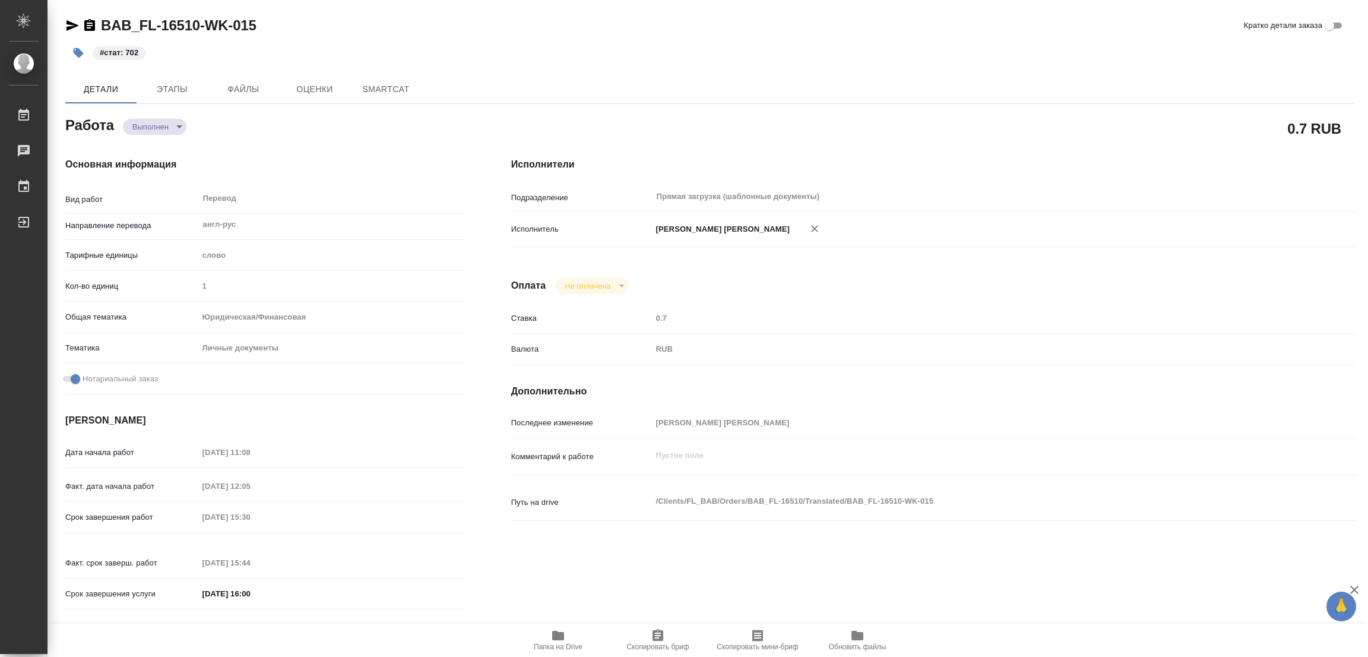
type textarea "x"
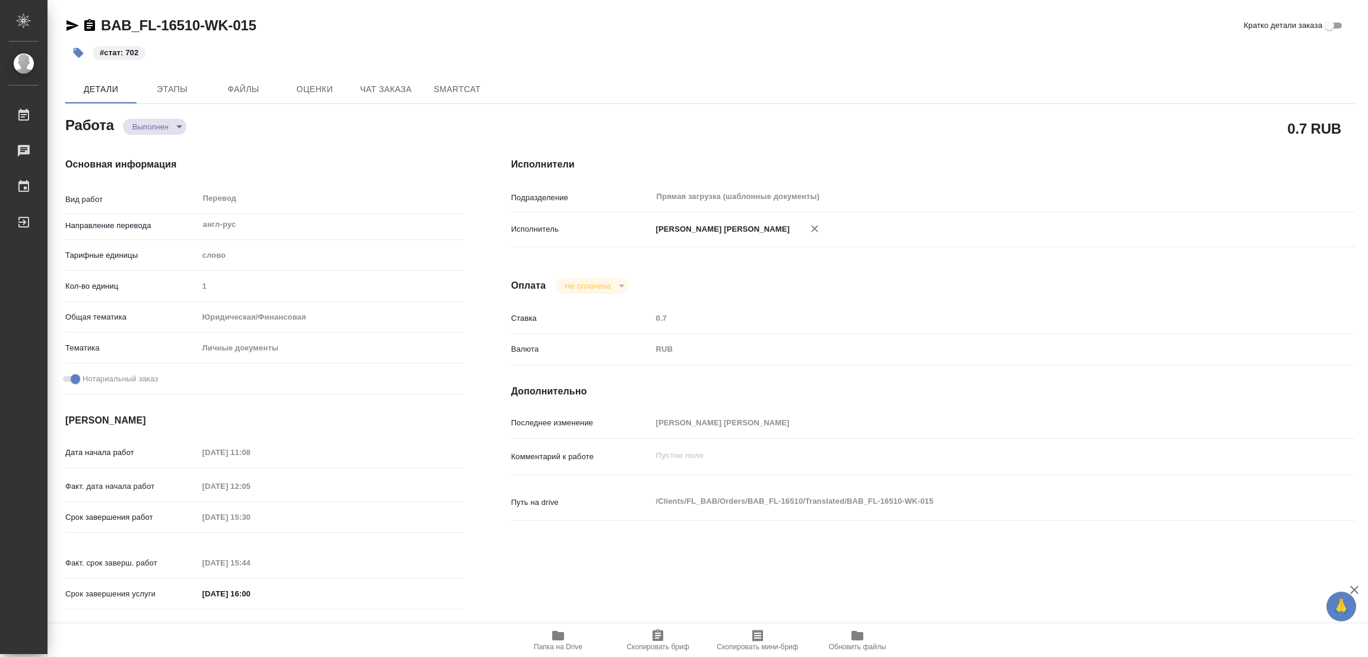
type textarea "x"
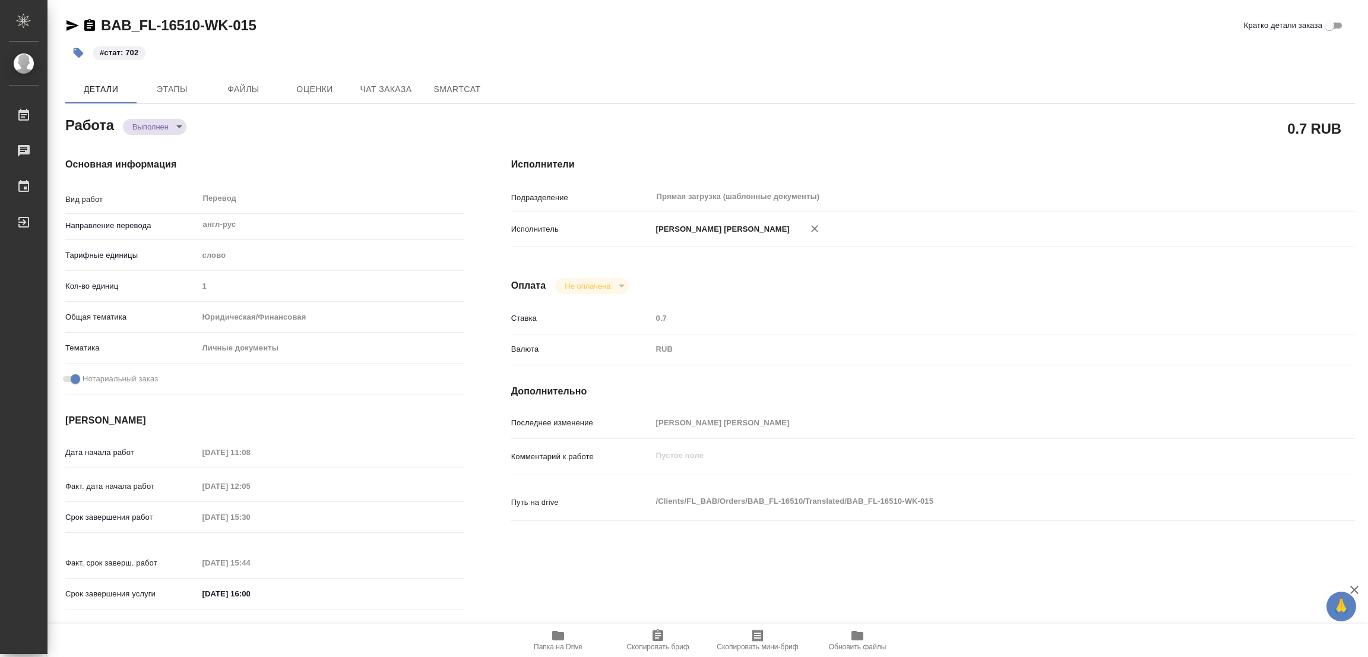
type textarea "x"
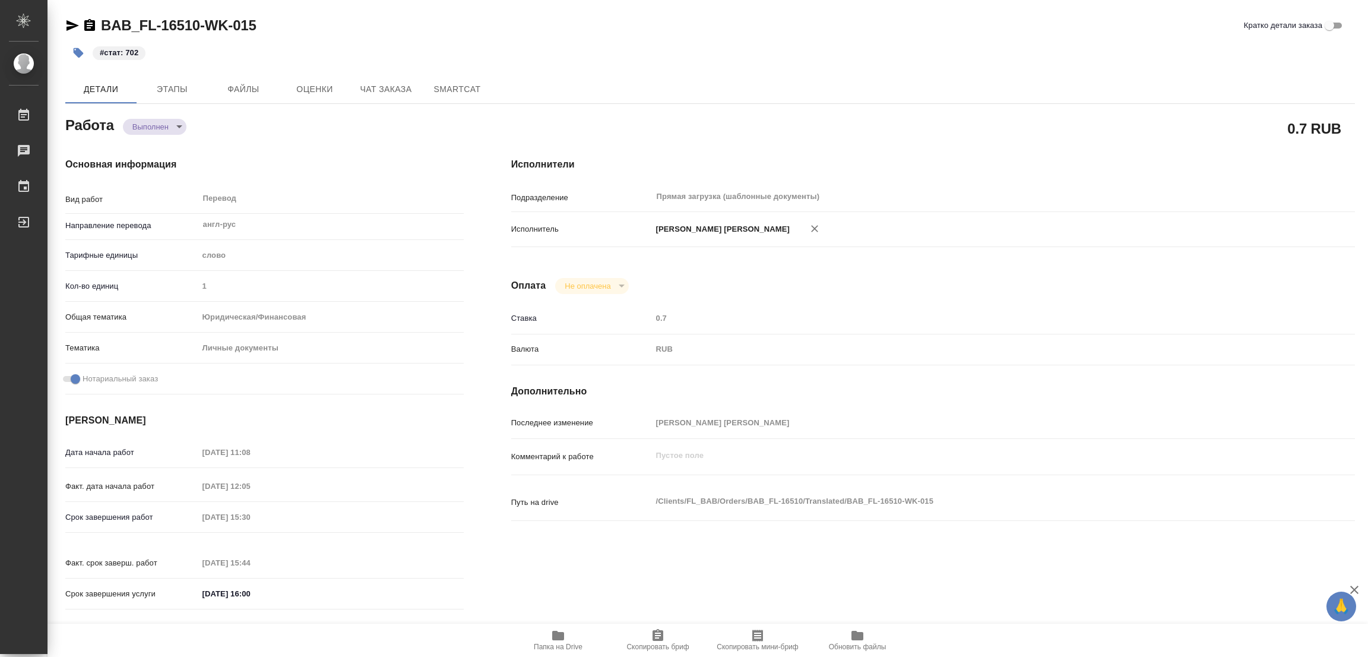
type textarea "x"
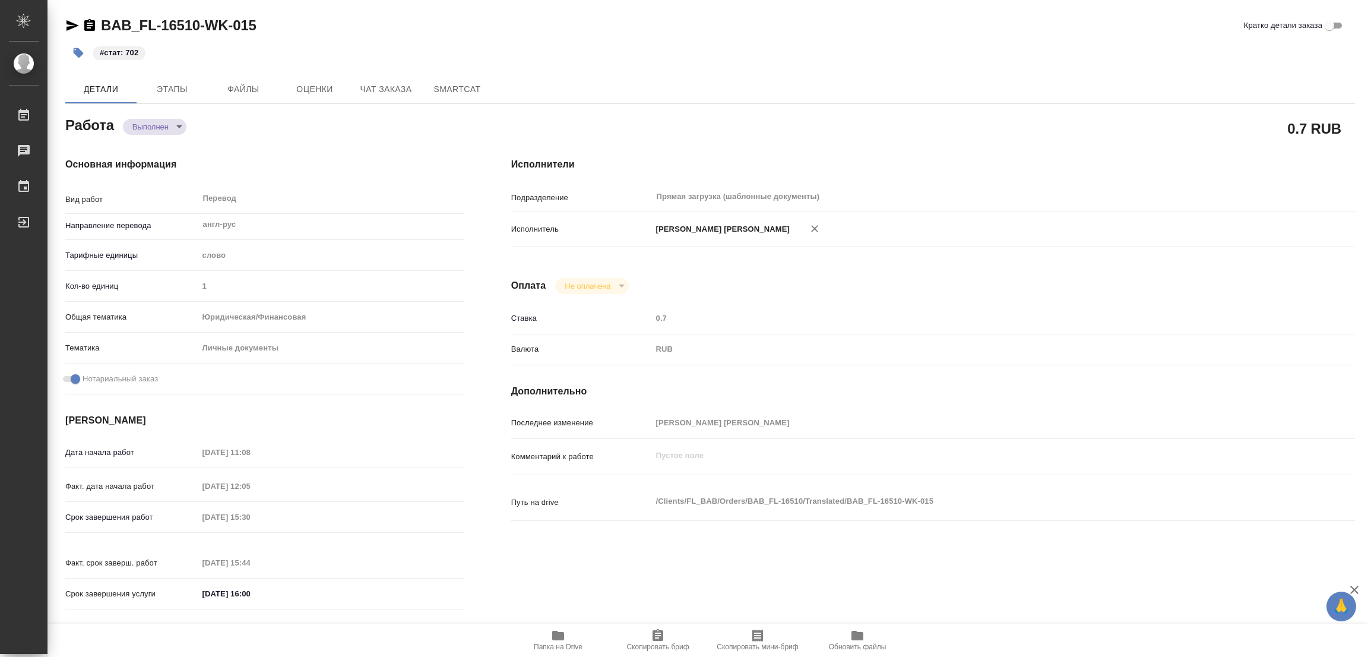
click at [265, 20] on div "BAB_FL-16510-WK-015 Кратко детали заказа" at bounding box center [710, 25] width 1290 height 19
